Goal: Information Seeking & Learning: Compare options

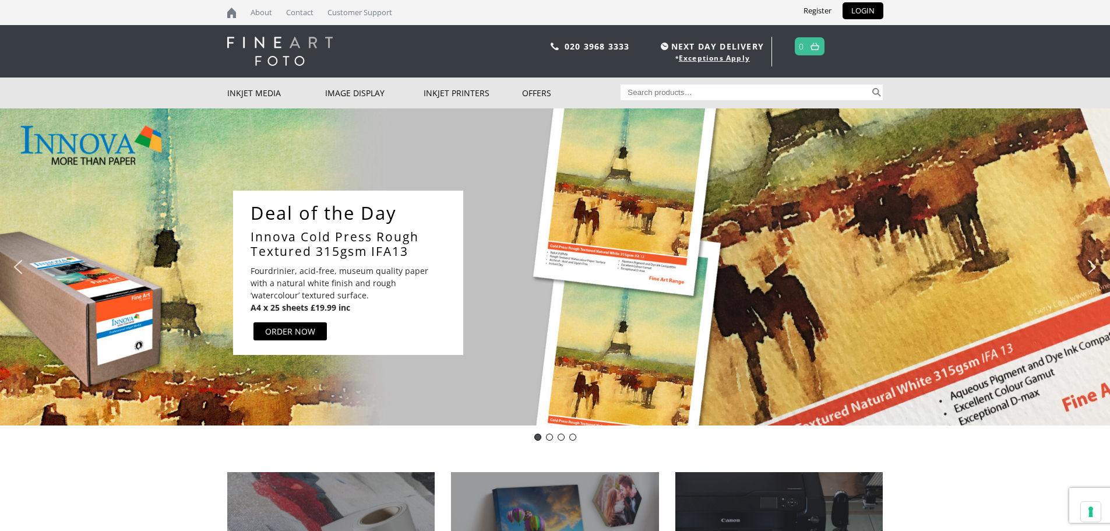
click at [294, 240] on link "Innova Cold Press Rough Textured 315gsm IFA13" at bounding box center [351, 244] width 201 height 29
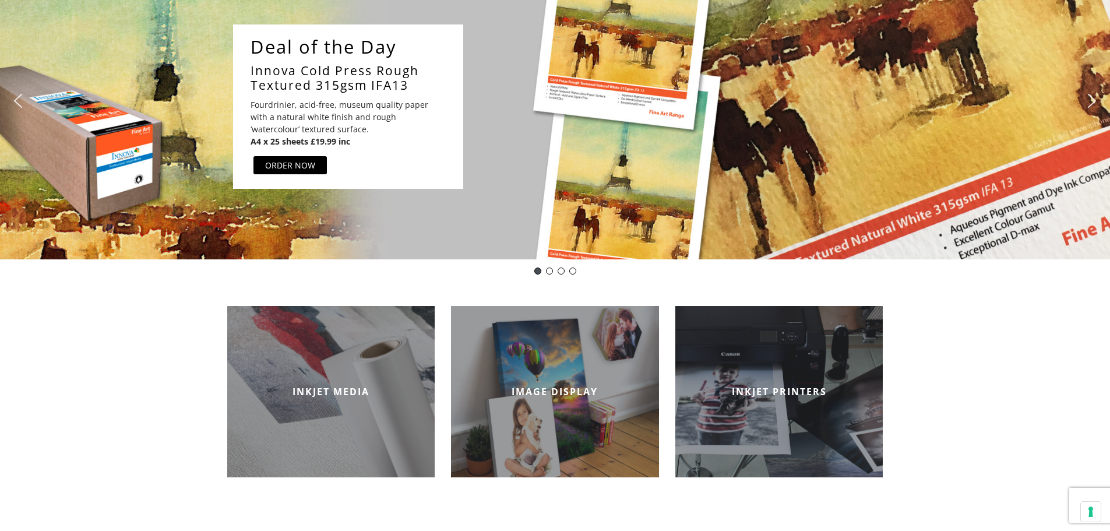
scroll to position [175, 0]
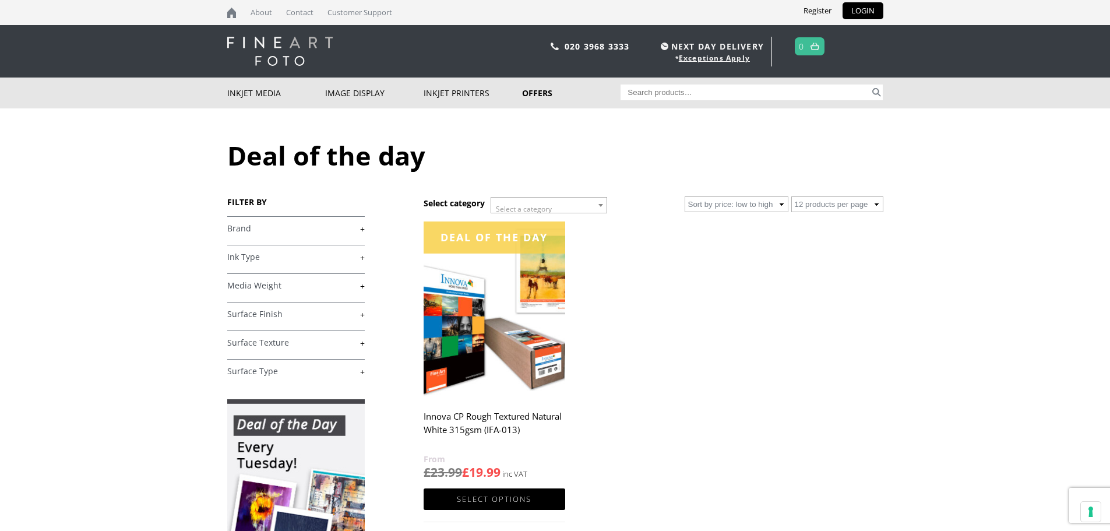
click at [474, 344] on img at bounding box center [494, 309] width 141 height 177
click at [488, 494] on link "Select options" at bounding box center [494, 499] width 141 height 22
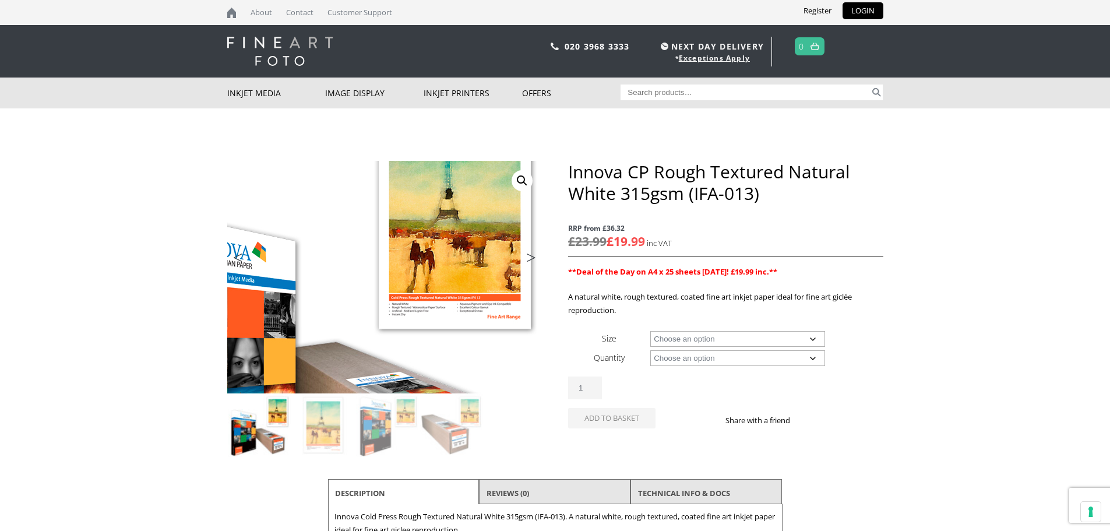
click at [449, 233] on img at bounding box center [322, 321] width 624 height 460
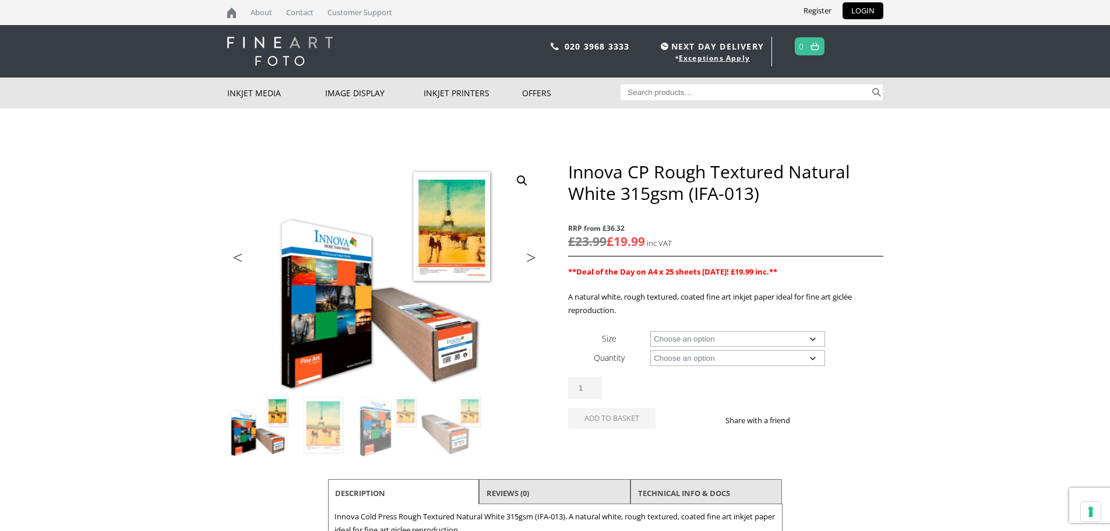
click at [517, 179] on link "🔍" at bounding box center [522, 180] width 21 height 21
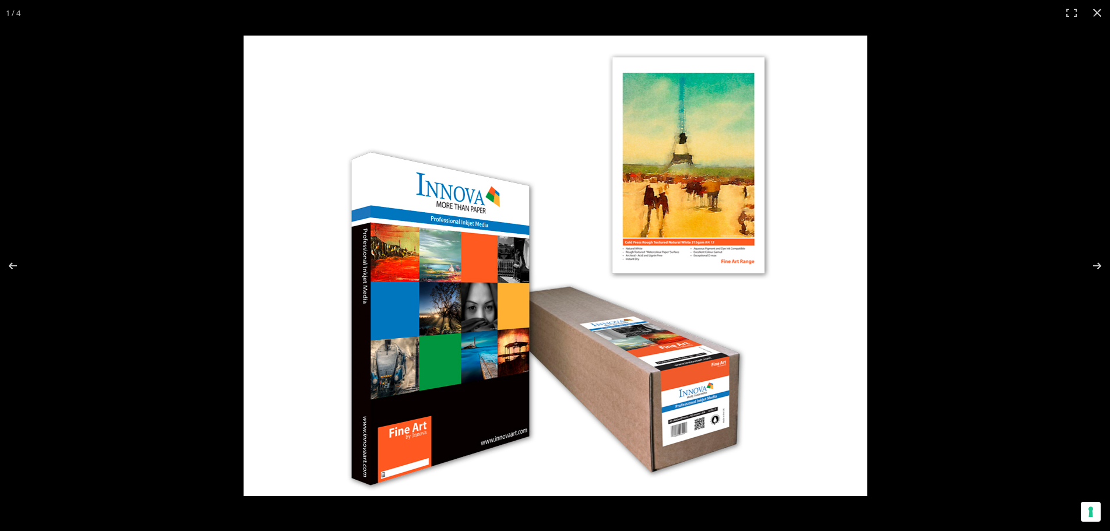
click at [676, 243] on img at bounding box center [556, 266] width 624 height 460
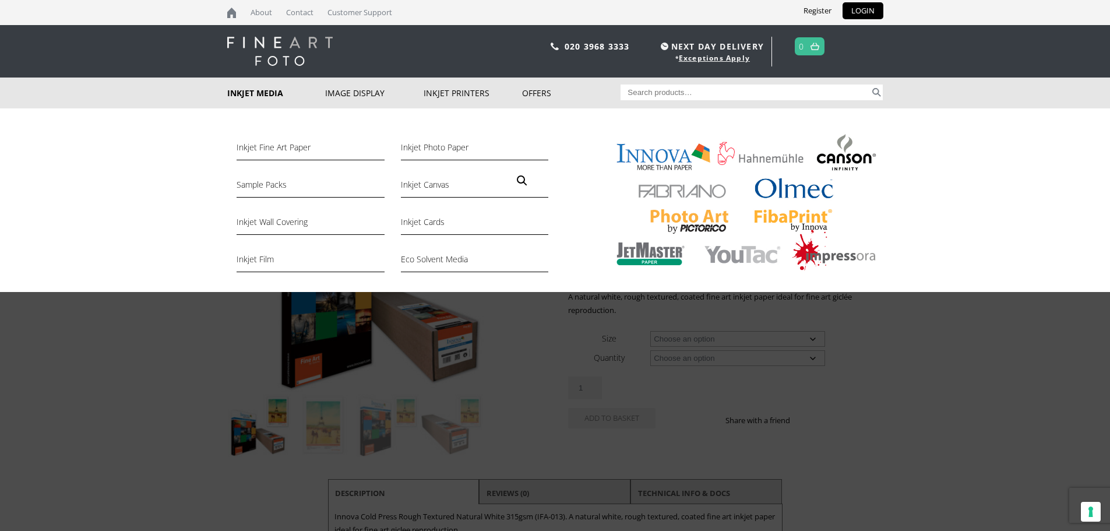
click at [255, 94] on link "Inkjet Media" at bounding box center [276, 93] width 99 height 31
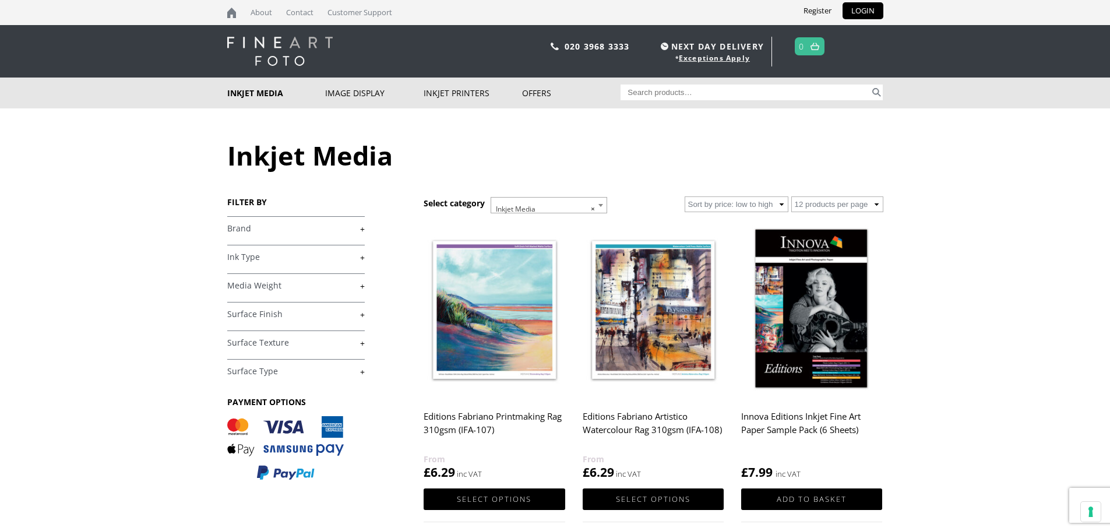
click at [494, 328] on img at bounding box center [494, 309] width 141 height 177
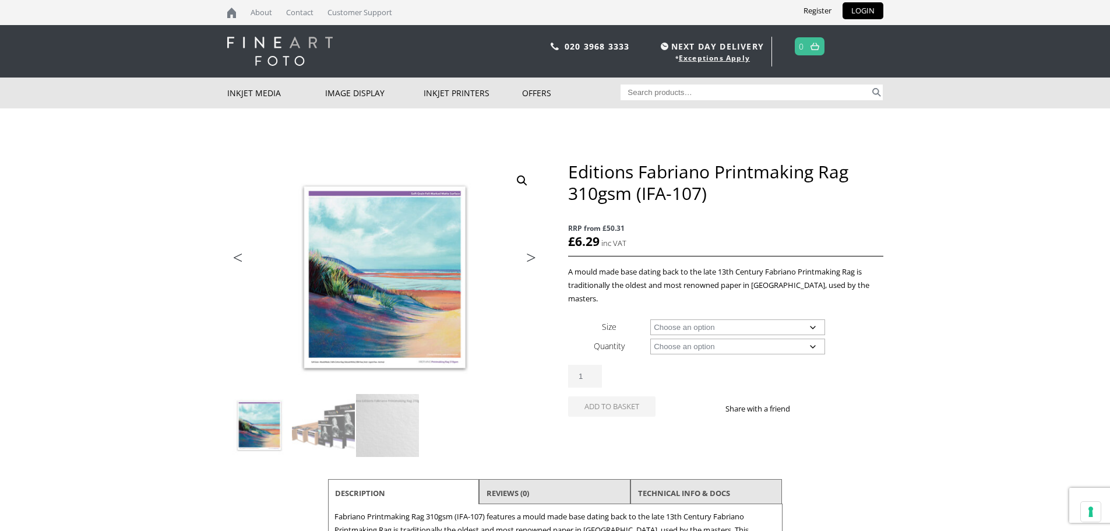
click at [702, 339] on select "Choose an option 15m 25 Sheets 5 Sheet Test Pack" at bounding box center [737, 347] width 175 height 16
click at [650, 339] on select "Choose an option 15m 25 Sheets 5 Sheet Test Pack" at bounding box center [737, 347] width 175 height 16
select select "25-sheets"
click at [726, 319] on select "Choose an option A4 Sheet A3 Sheet A3+ Sheet A2 Sheet" at bounding box center [737, 327] width 175 height 16
click at [650, 319] on select "Choose an option A4 Sheet A3 Sheet A3+ Sheet A2 Sheet" at bounding box center [737, 327] width 175 height 16
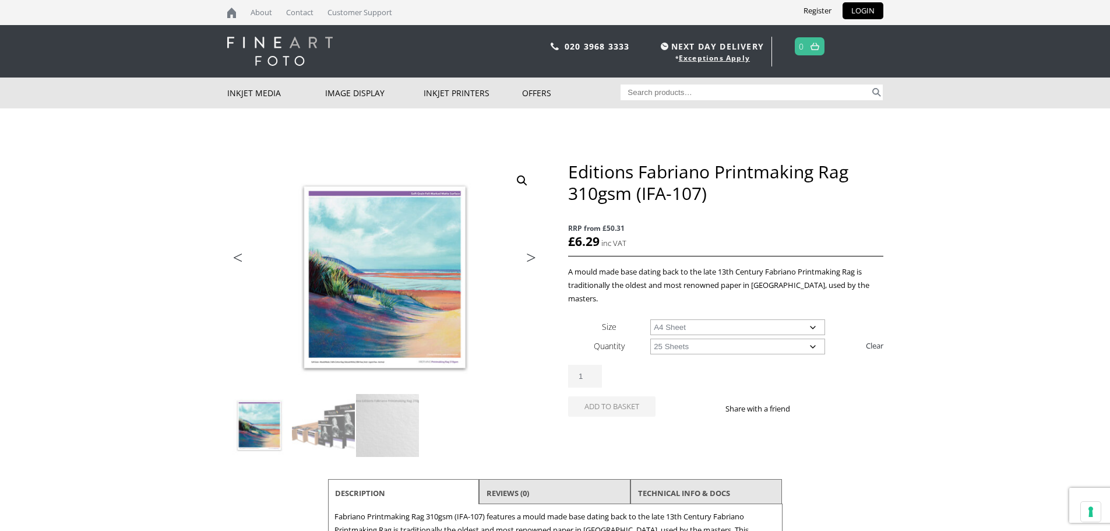
select select "a4-sheet"
select select "25-sheets"
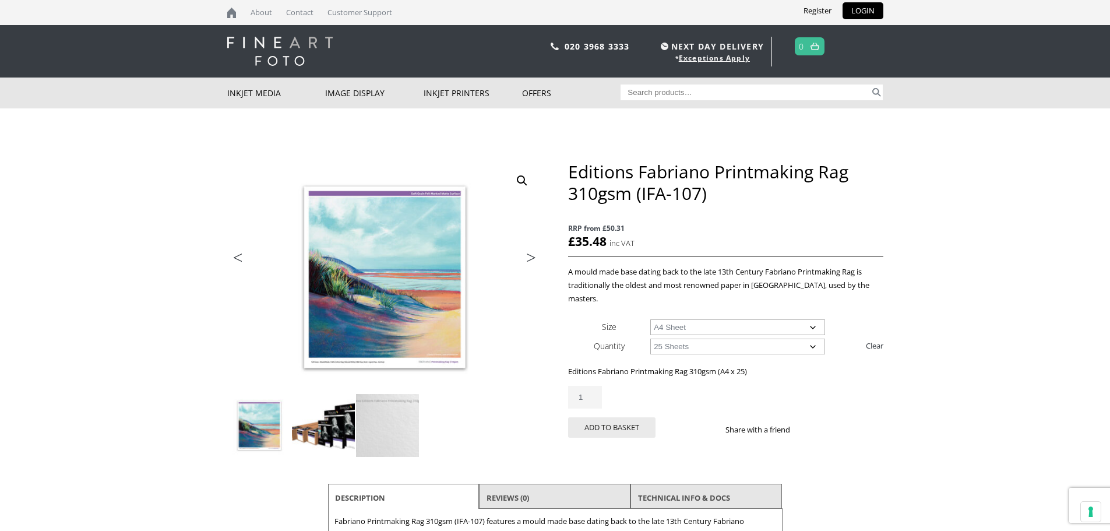
click at [307, 429] on img at bounding box center [323, 425] width 63 height 63
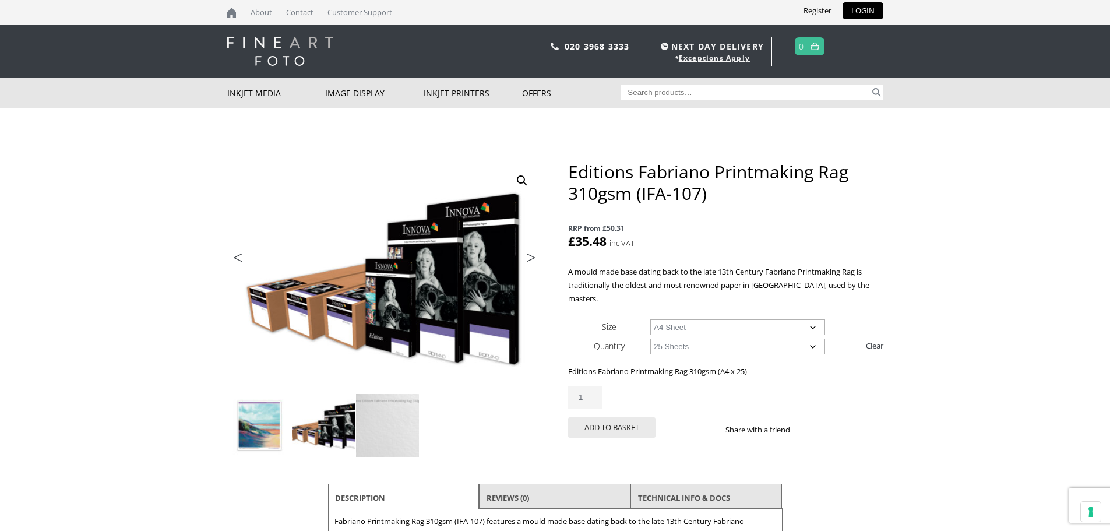
click at [259, 422] on img at bounding box center [259, 425] width 63 height 63
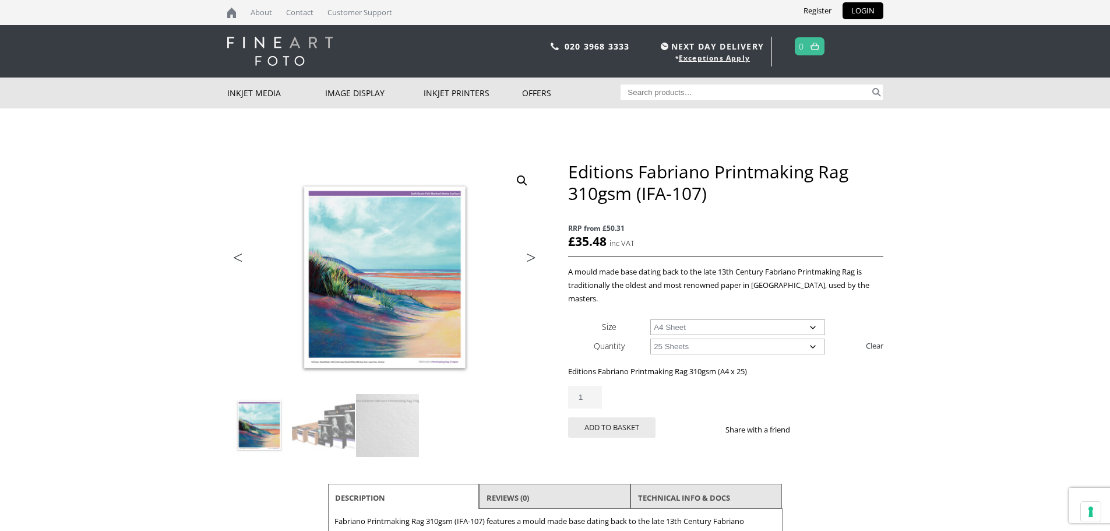
click at [710, 319] on select "Choose an option A4 Sheet A3 Sheet A3+ Sheet A2 Sheet" at bounding box center [737, 327] width 175 height 16
click at [650, 319] on select "Choose an option A4 Sheet A3 Sheet A3+ Sheet A2 Sheet" at bounding box center [737, 327] width 175 height 16
click at [697, 319] on select "Choose an option A4 Sheet A3 Sheet A3+ Sheet A2 Sheet" at bounding box center [737, 327] width 175 height 16
click at [650, 319] on select "Choose an option A4 Sheet A3 Sheet A3+ Sheet A2 Sheet" at bounding box center [737, 327] width 175 height 16
select select "a4-sheet"
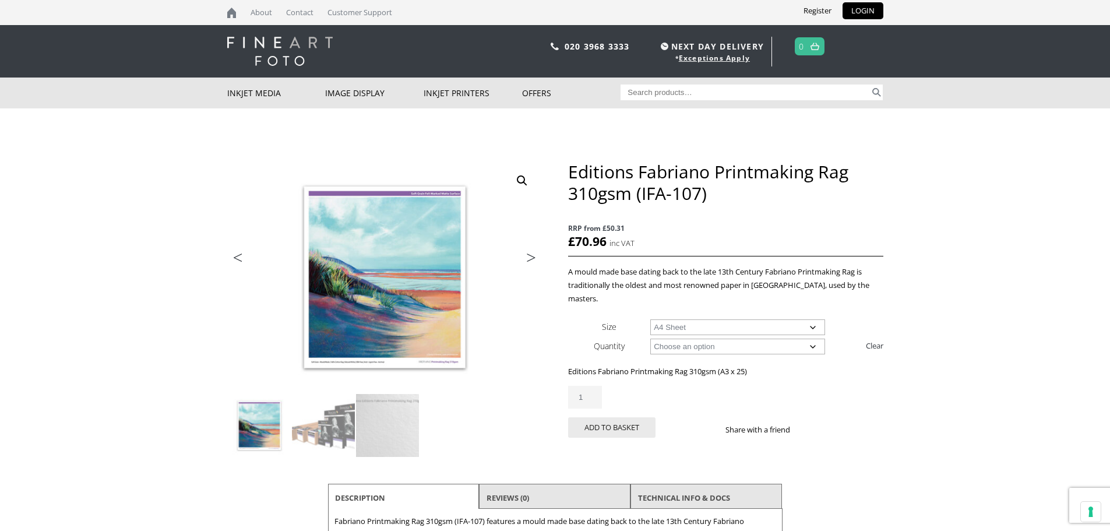
select select "25-sheets"
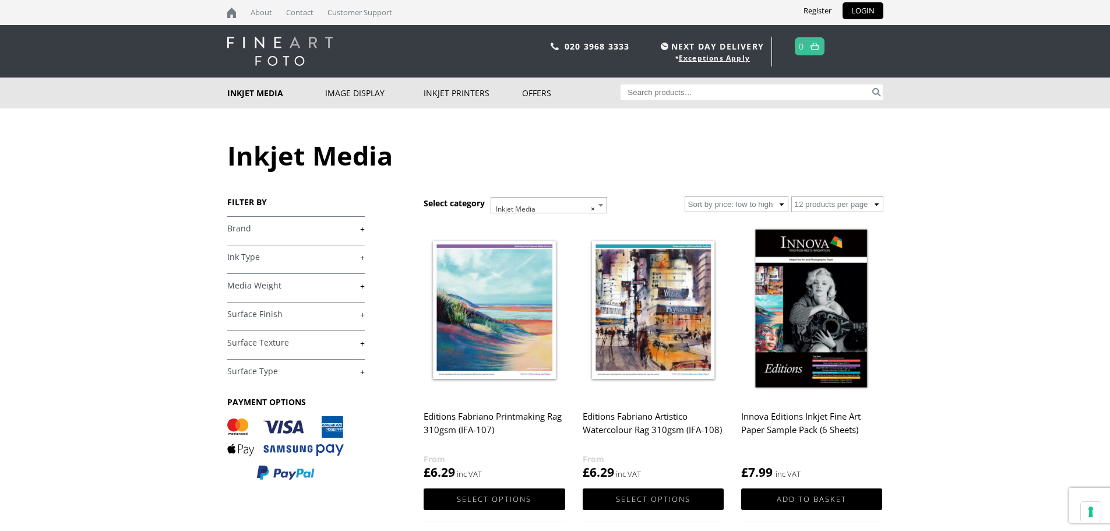
click at [261, 258] on link "+" at bounding box center [296, 257] width 138 height 11
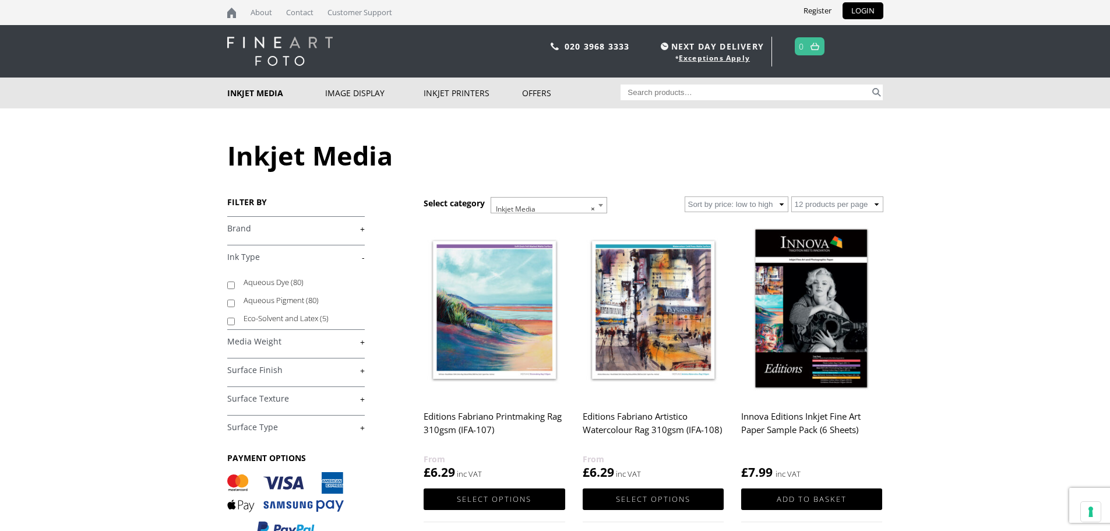
click at [245, 243] on div "£ 0.00 - £ 25.00 (32) £ 25.00 - £ 74.99 (66) £ 75.00 - £ 149.99 (71)" at bounding box center [296, 327] width 138 height 222
click at [254, 372] on link "+" at bounding box center [296, 370] width 138 height 11
click at [228, 471] on input "Metallic (3)" at bounding box center [231, 471] width 8 height 8
checkbox input "true"
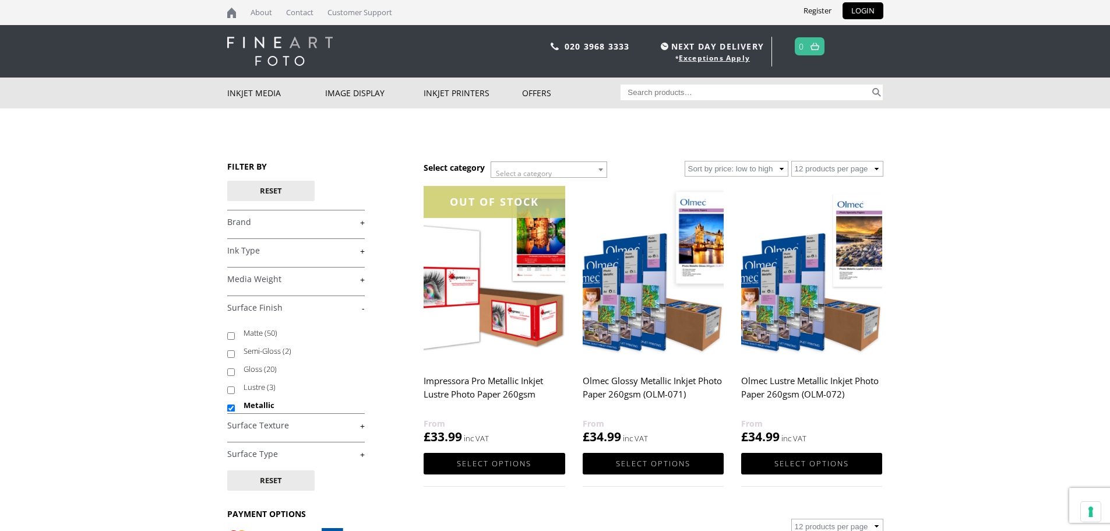
click at [490, 281] on img at bounding box center [494, 274] width 141 height 177
click at [592, 326] on img at bounding box center [653, 274] width 141 height 177
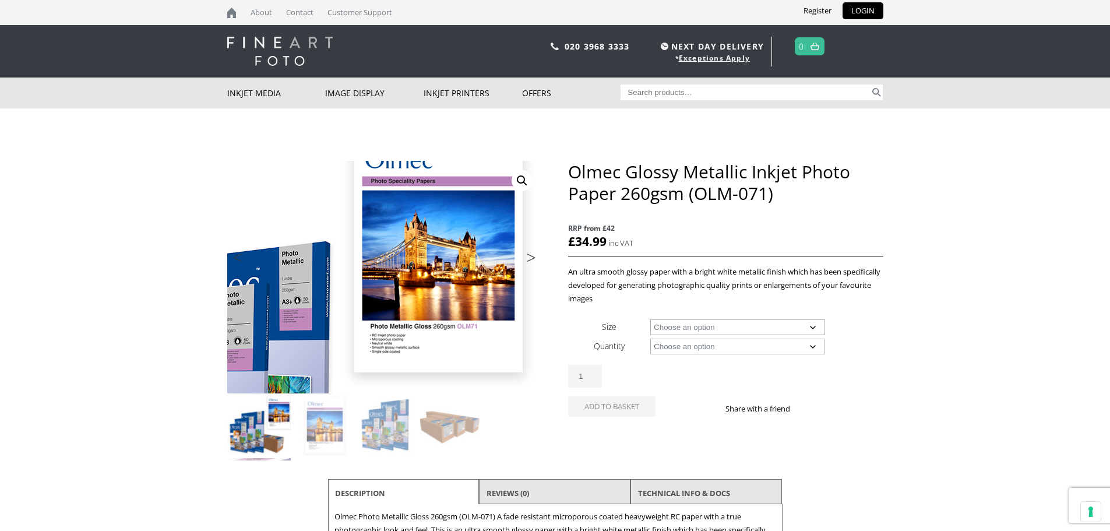
click at [475, 207] on img at bounding box center [295, 348] width 624 height 460
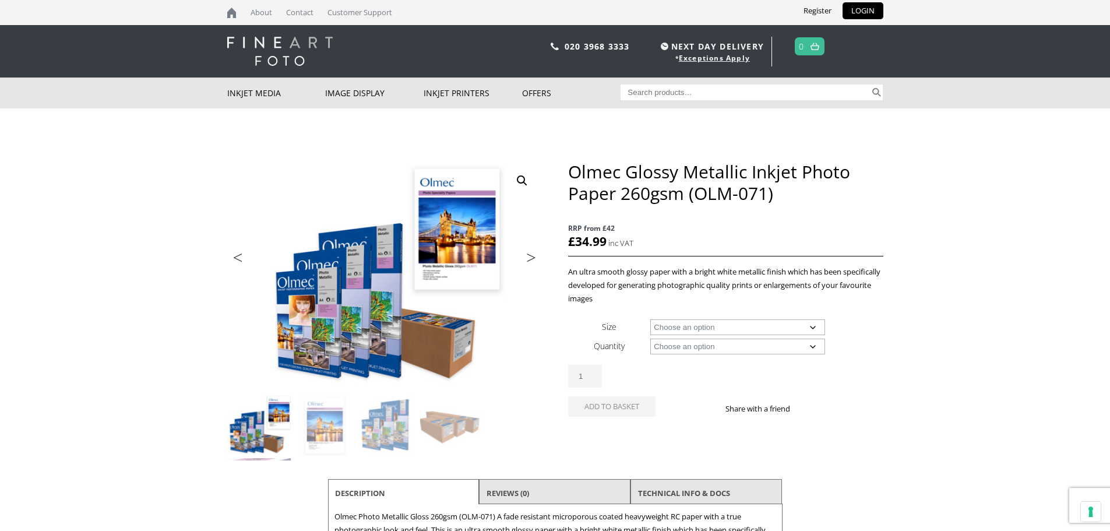
click at [517, 179] on link "🔍" at bounding box center [522, 180] width 21 height 21
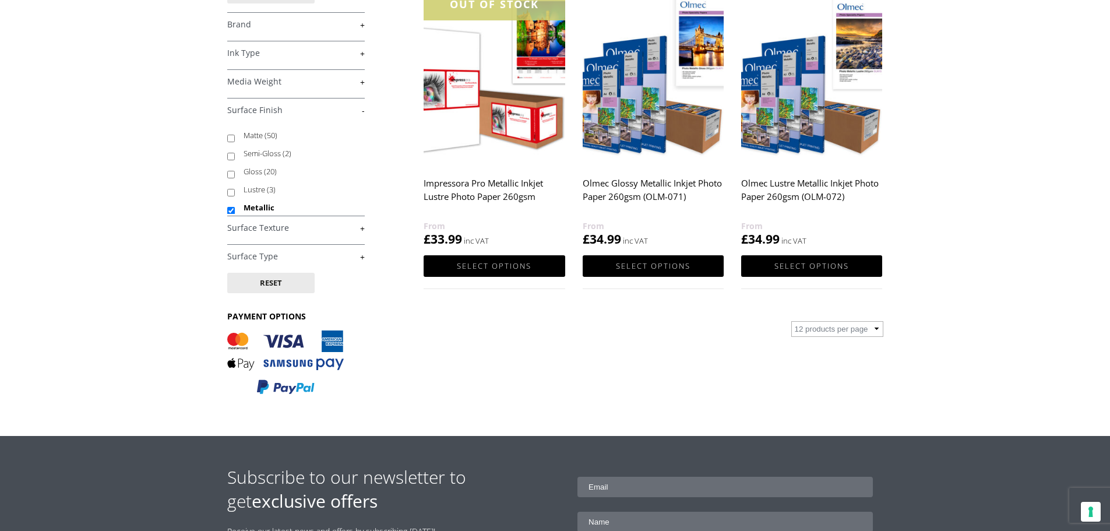
scroll to position [233, 0]
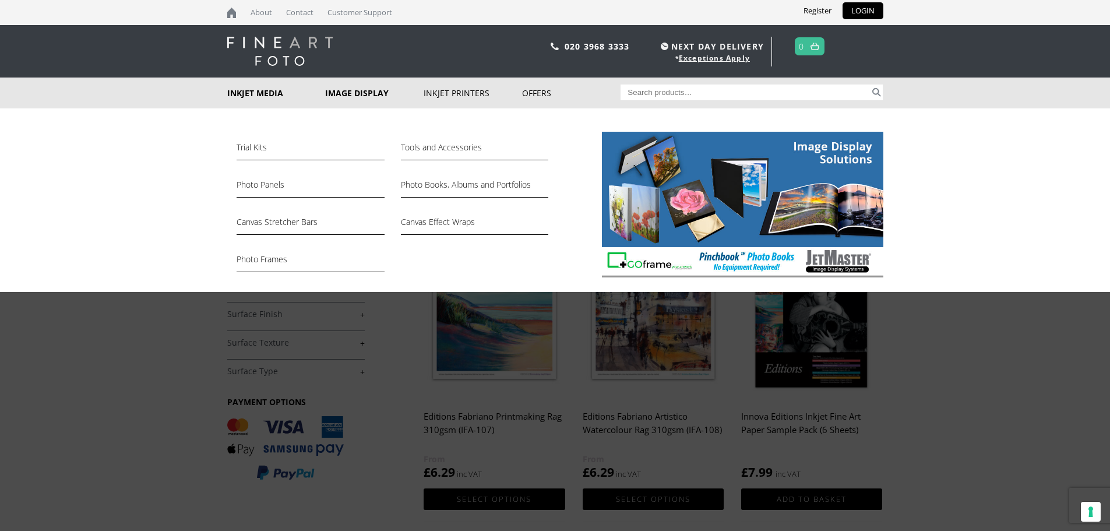
click at [335, 92] on link "Image Display" at bounding box center [374, 93] width 99 height 31
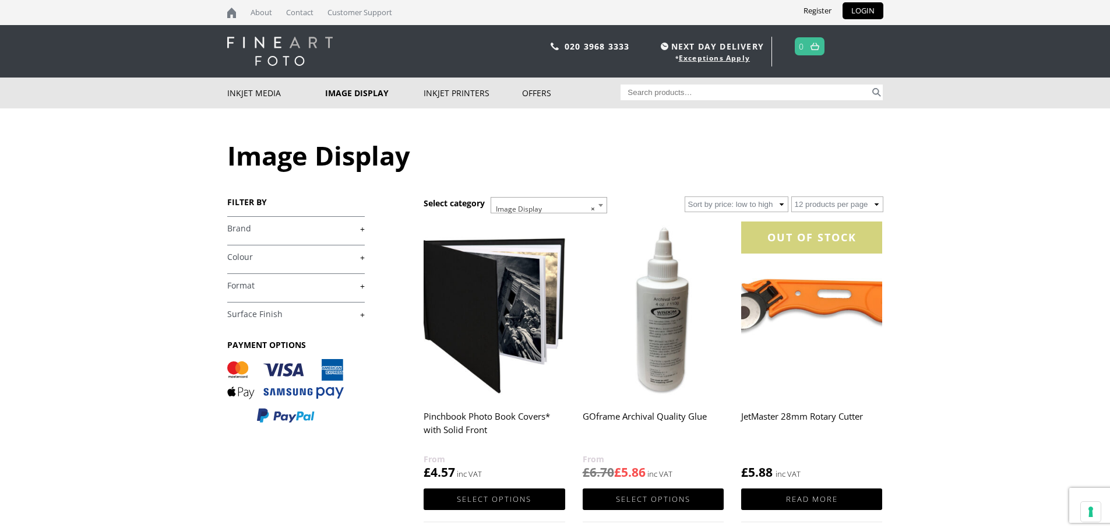
click at [243, 94] on link "Inkjet Media" at bounding box center [276, 93] width 99 height 31
